Goal: Check status: Check status

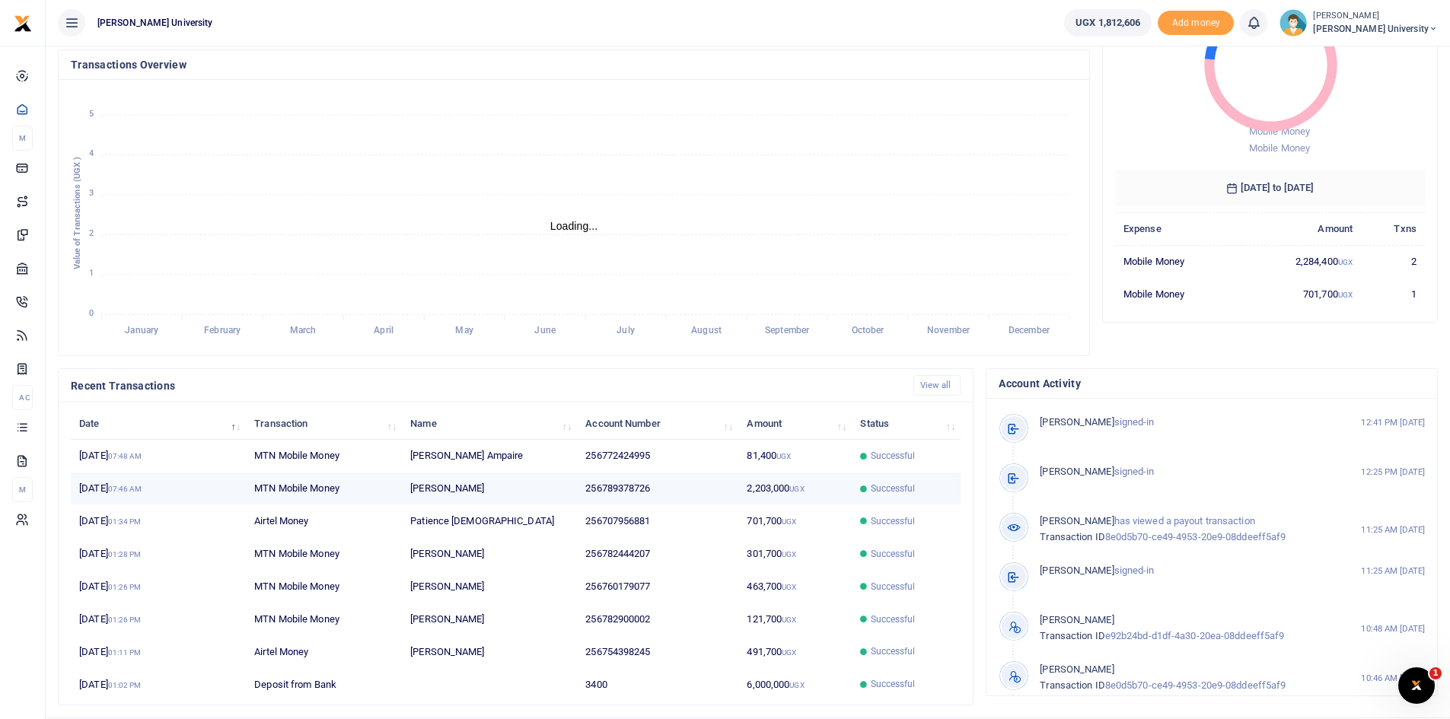
scroll to position [12, 12]
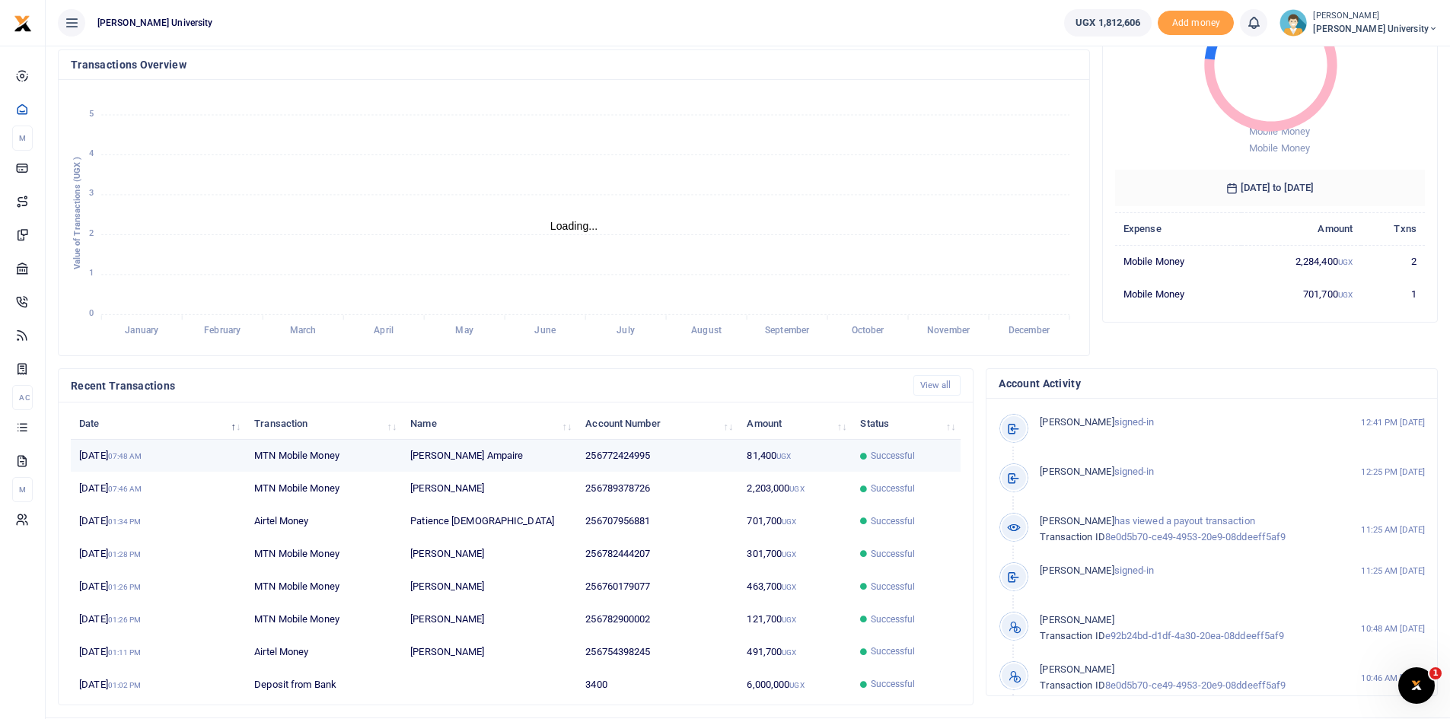
click at [888, 457] on span "Successful" at bounding box center [893, 456] width 45 height 14
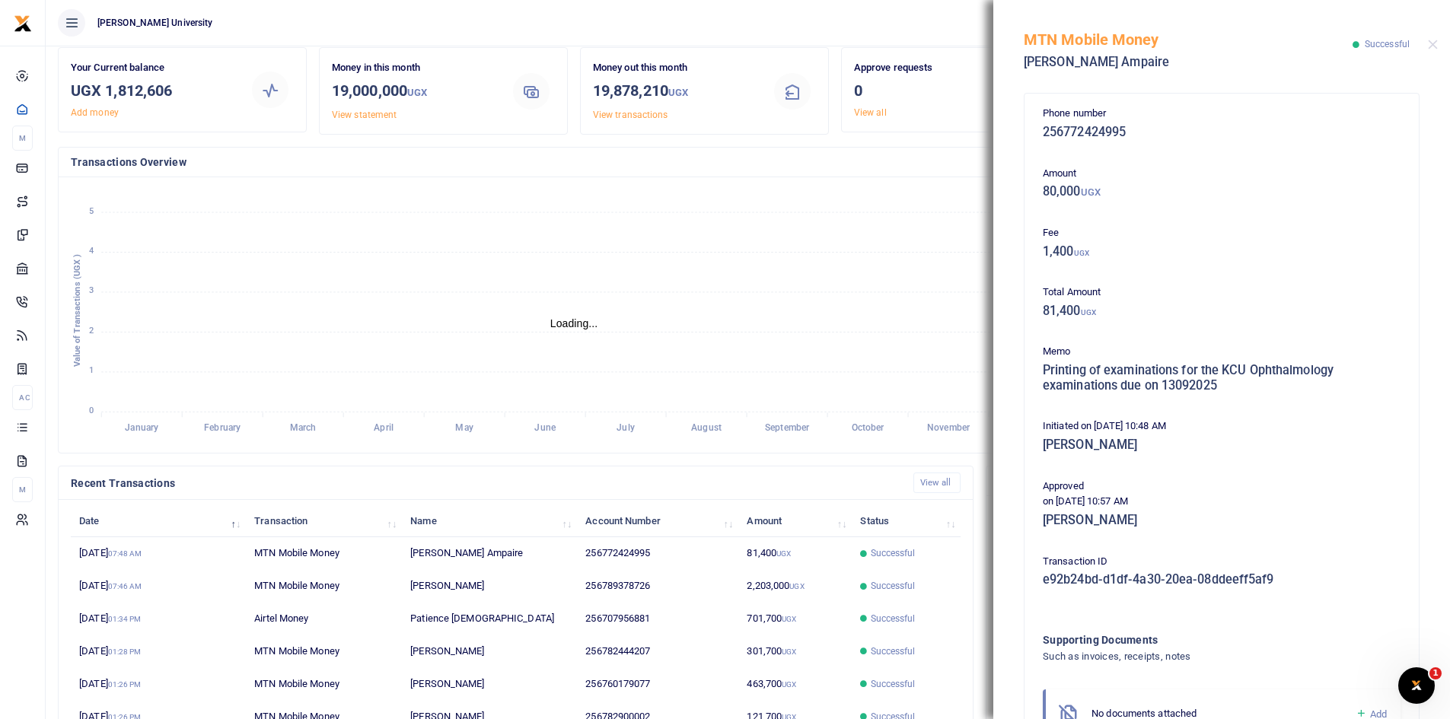
scroll to position [0, 0]
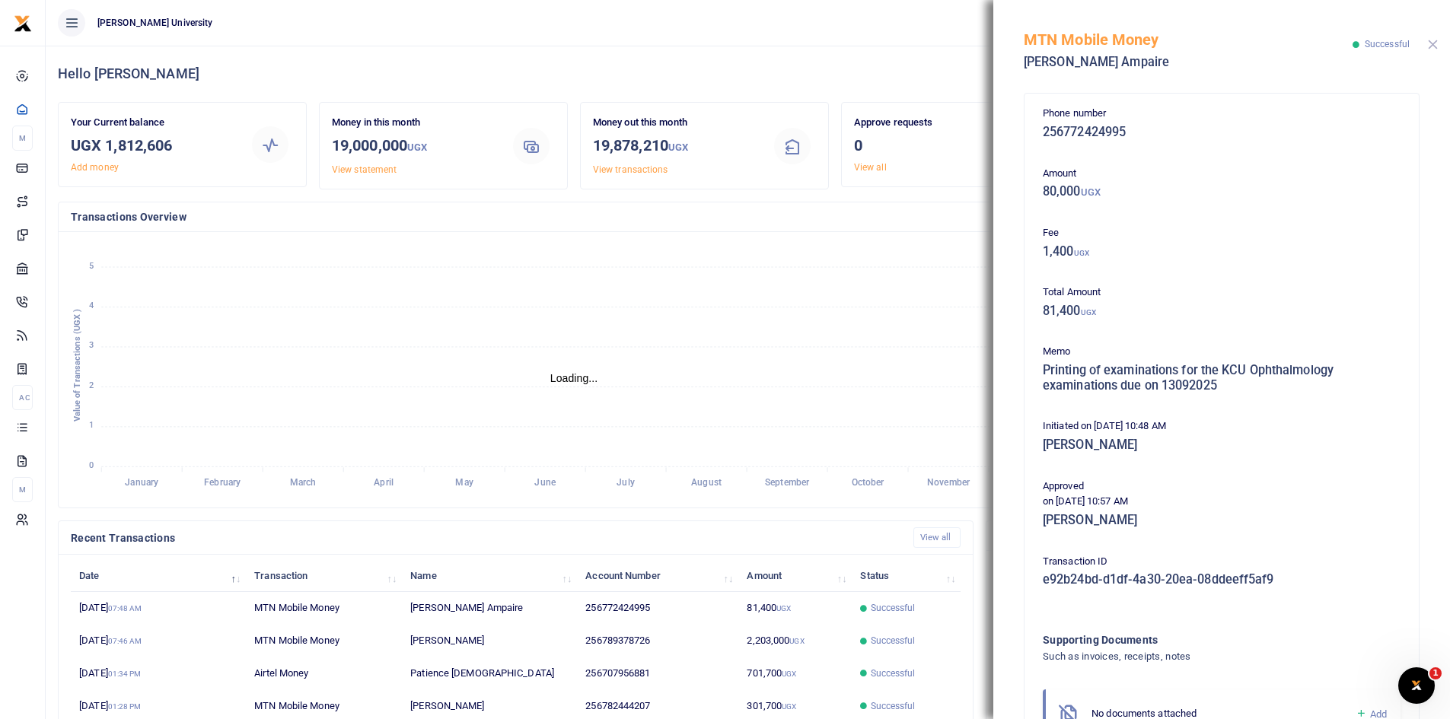
click at [1434, 45] on button "Close" at bounding box center [1433, 45] width 10 height 10
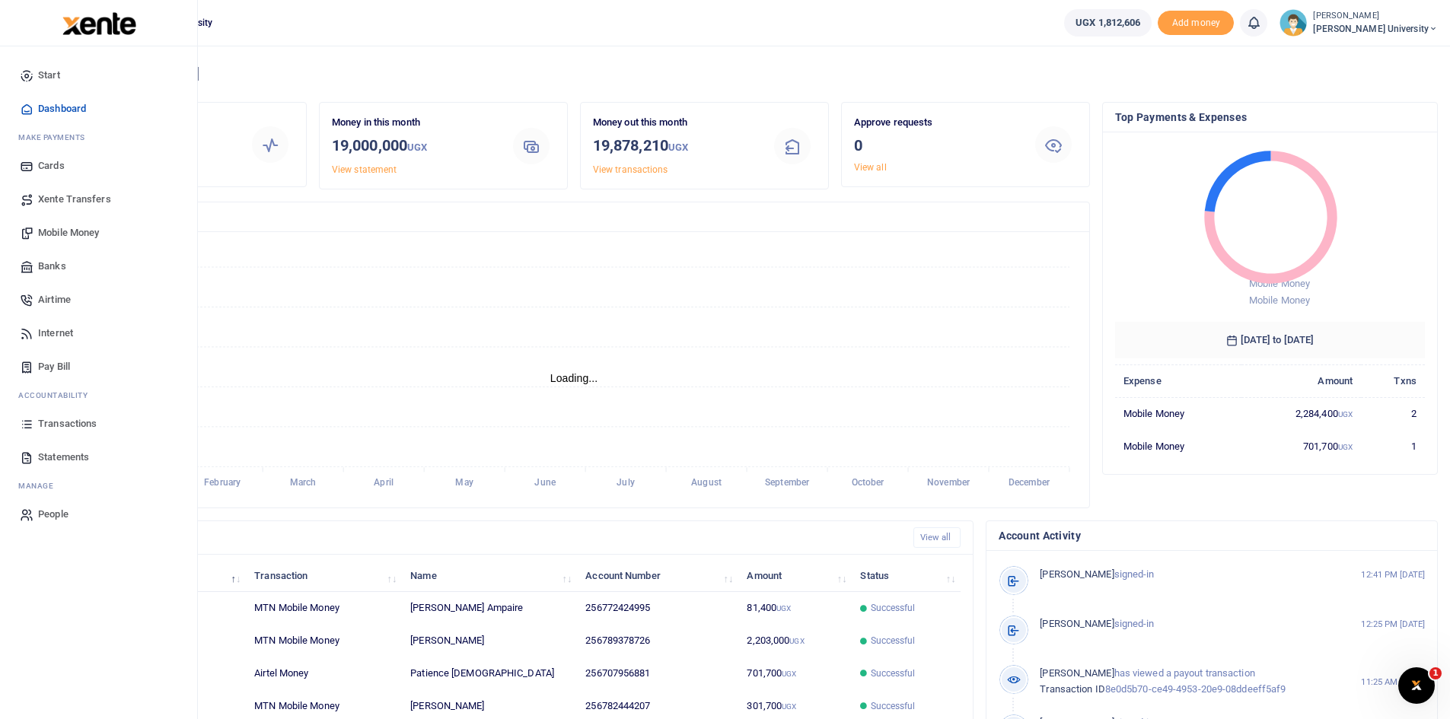
click at [63, 110] on span "Dashboard" at bounding box center [62, 108] width 48 height 15
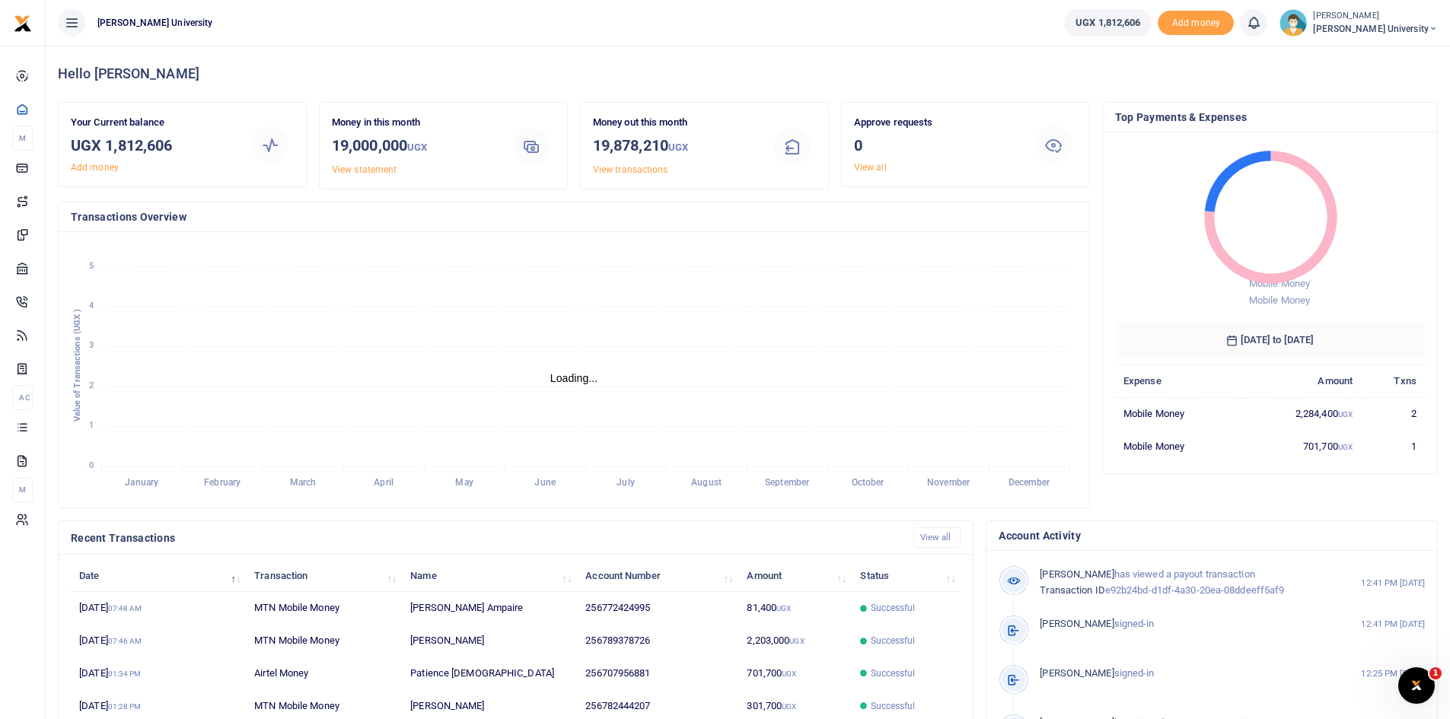
scroll to position [12, 12]
